Goal: Navigation & Orientation: Find specific page/section

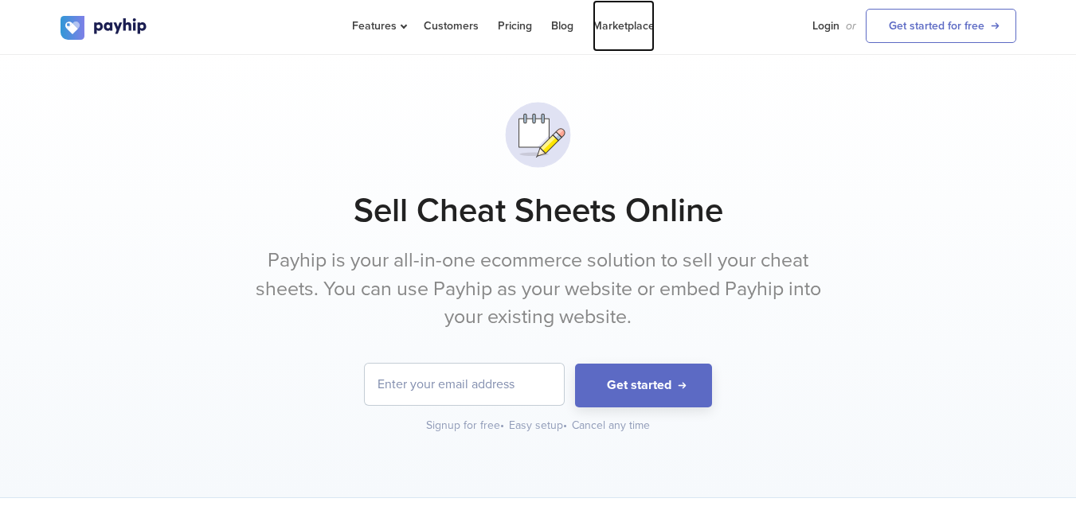
click at [632, 21] on link "Marketplace" at bounding box center [623, 26] width 62 height 52
click at [813, 20] on link "Login" at bounding box center [825, 26] width 27 height 52
